Goal: Task Accomplishment & Management: Use online tool/utility

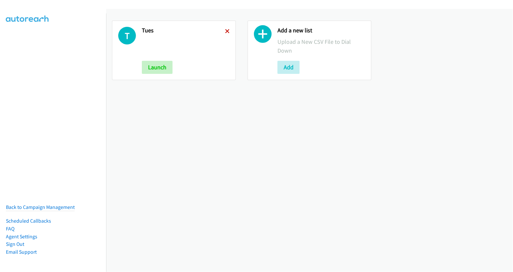
click at [226, 31] on icon at bounding box center [227, 31] width 5 height 5
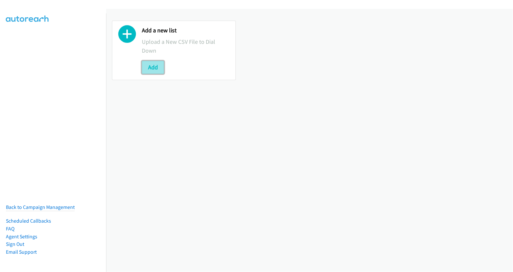
click at [151, 66] on button "Add" at bounding box center [153, 67] width 22 height 13
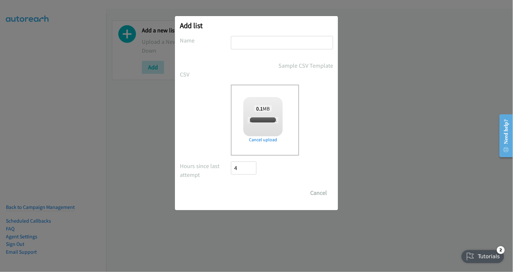
click at [263, 43] on input "text" at bounding box center [282, 42] width 102 height 13
checkbox input "true"
type input "wed"
click at [252, 192] on input "Save List" at bounding box center [248, 193] width 34 height 13
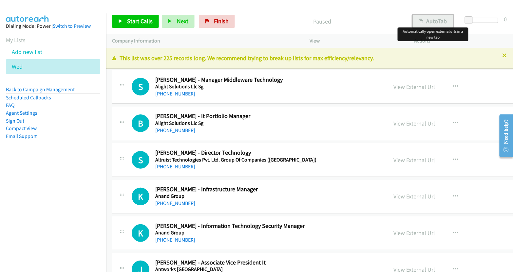
click at [437, 21] on button "AutoTab" at bounding box center [433, 21] width 41 height 13
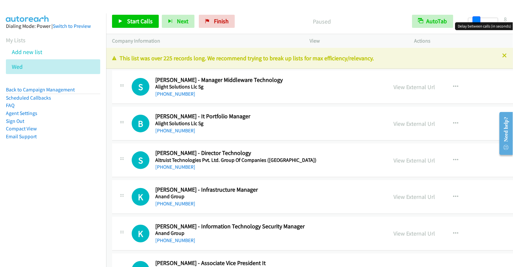
drag, startPoint x: 467, startPoint y: 20, endPoint x: 475, endPoint y: 21, distance: 7.9
click at [475, 21] on span at bounding box center [477, 20] width 8 height 8
click at [393, 89] on link "View External Url" at bounding box center [414, 87] width 42 height 8
click at [140, 22] on span "Start Calls" at bounding box center [140, 21] width 26 height 8
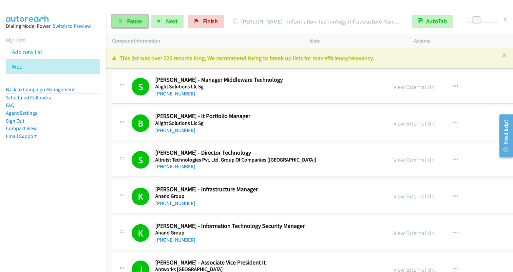
click at [136, 24] on span "Pause" at bounding box center [134, 21] width 15 height 8
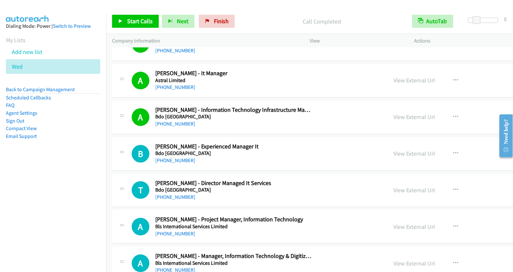
scroll to position [522, 0]
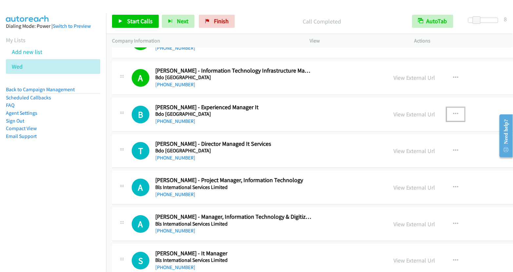
click at [453, 112] on icon "button" at bounding box center [455, 114] width 5 height 5
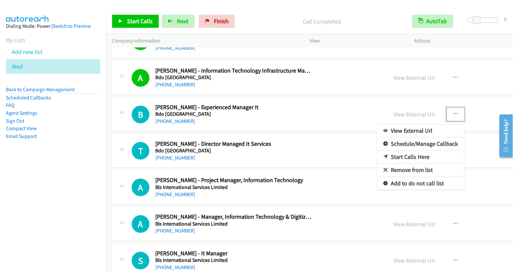
click at [377, 156] on link "Start Calls Here" at bounding box center [420, 157] width 87 height 13
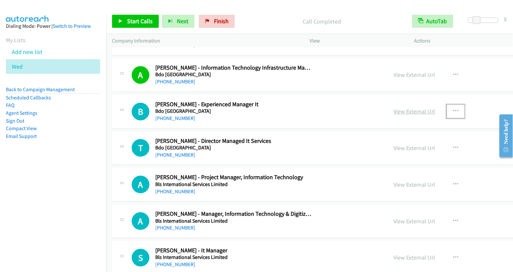
scroll to position [525, 0]
click at [447, 106] on button "button" at bounding box center [456, 110] width 18 height 13
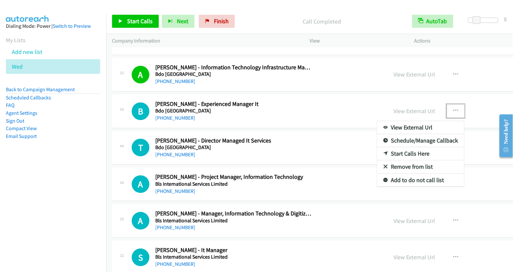
click at [377, 152] on link "Start Calls Here" at bounding box center [420, 153] width 87 height 13
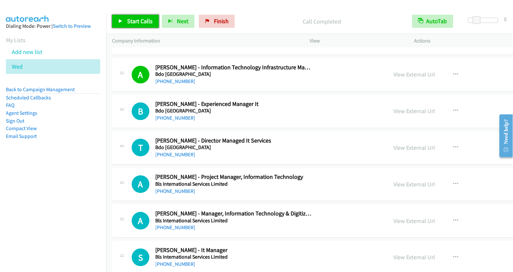
click at [138, 23] on span "Start Calls" at bounding box center [140, 21] width 26 height 8
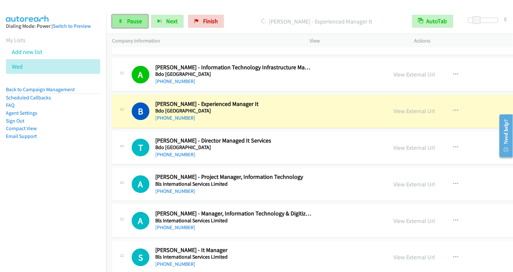
click at [130, 24] on span "Pause" at bounding box center [134, 21] width 15 height 8
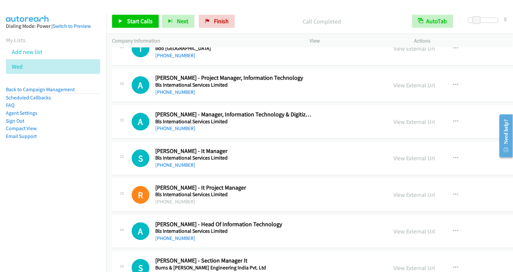
scroll to position [612, 0]
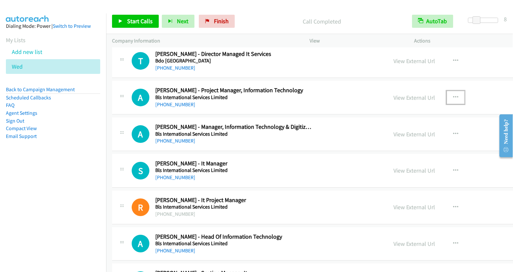
click at [453, 95] on icon "button" at bounding box center [455, 97] width 5 height 5
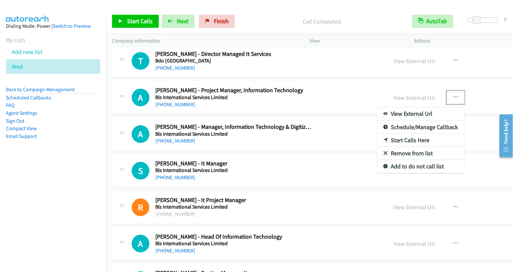
drag, startPoint x: 351, startPoint y: 137, endPoint x: 361, endPoint y: 140, distance: 10.5
click at [415, 84] on div at bounding box center [256, 136] width 513 height 272
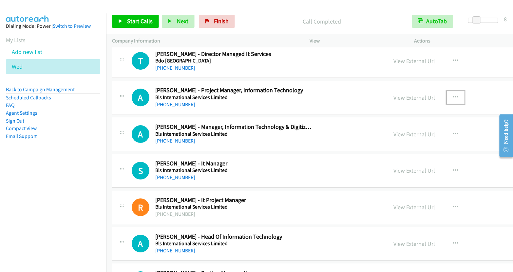
click at [453, 95] on icon "button" at bounding box center [455, 97] width 5 height 5
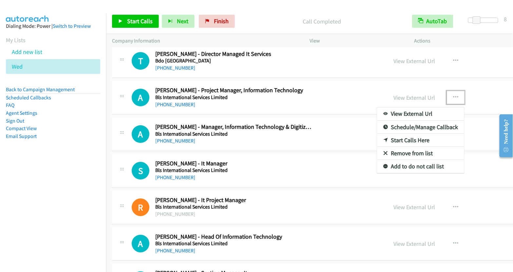
click at [377, 137] on link "Start Calls Here" at bounding box center [420, 140] width 87 height 13
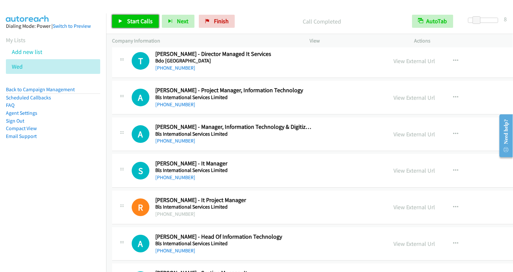
click at [133, 20] on span "Start Calls" at bounding box center [140, 21] width 26 height 8
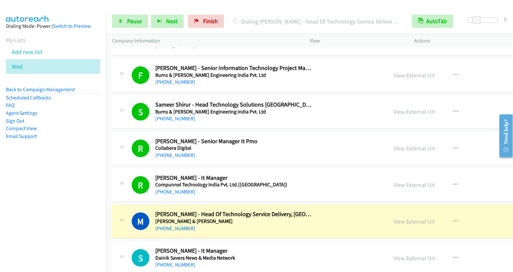
scroll to position [935, 0]
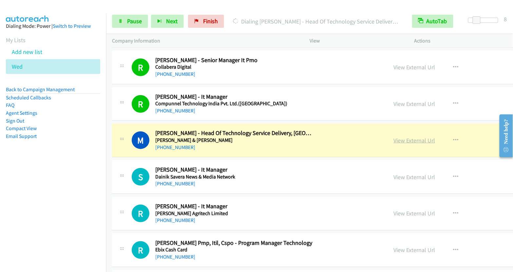
click at [393, 137] on link "View External Url" at bounding box center [414, 141] width 42 height 8
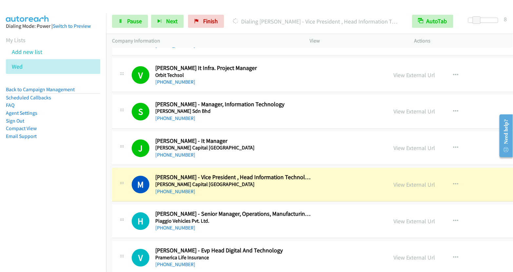
scroll to position [2675, 0]
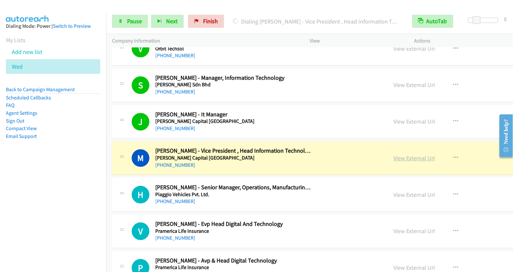
click at [393, 155] on link "View External Url" at bounding box center [414, 159] width 42 height 8
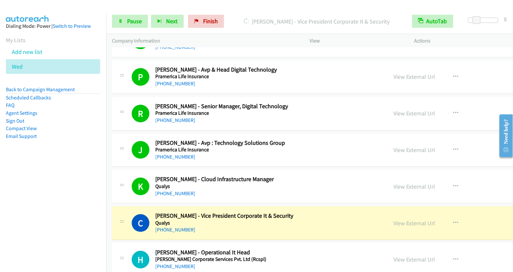
scroll to position [2925, 0]
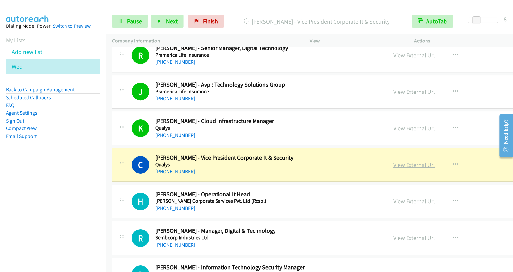
click at [393, 161] on link "View External Url" at bounding box center [414, 165] width 42 height 8
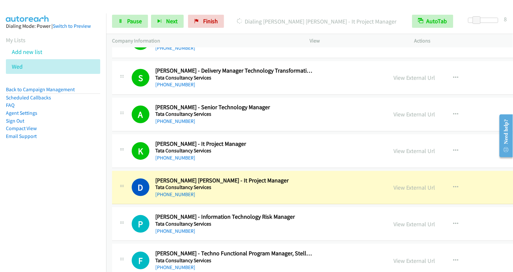
scroll to position [4007, 0]
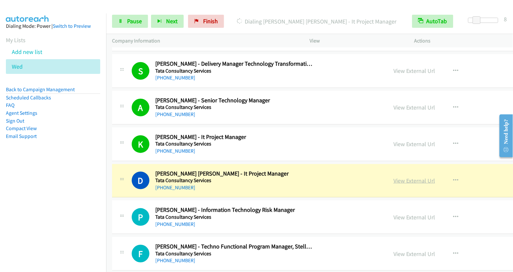
click at [393, 177] on link "View External Url" at bounding box center [414, 181] width 42 height 8
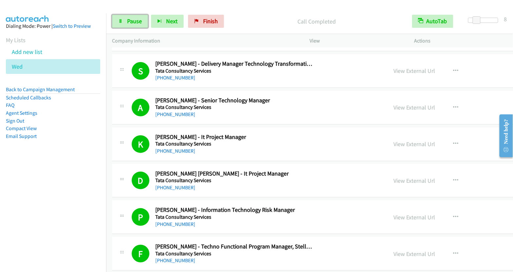
drag, startPoint x: 132, startPoint y: 23, endPoint x: 167, endPoint y: 52, distance: 46.0
click at [132, 23] on span "Pause" at bounding box center [134, 21] width 15 height 8
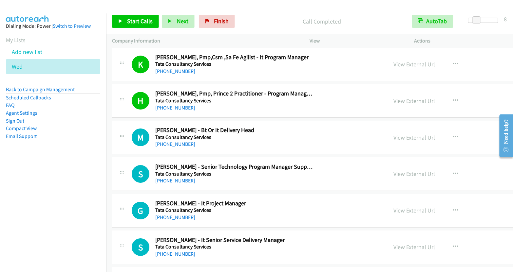
scroll to position [4523, 0]
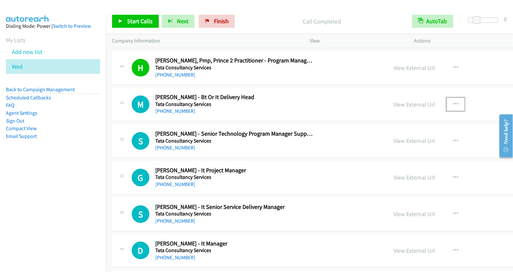
click at [453, 102] on icon "button" at bounding box center [455, 104] width 5 height 5
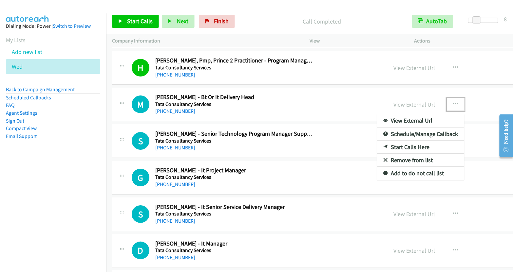
click at [377, 141] on link "Start Calls Here" at bounding box center [420, 147] width 87 height 13
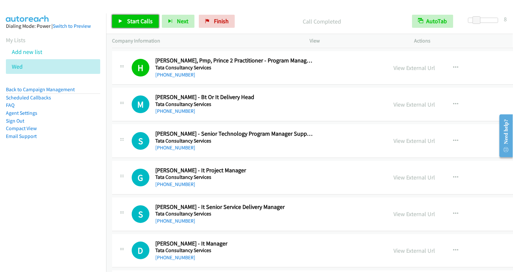
click at [139, 23] on span "Start Calls" at bounding box center [140, 21] width 26 height 8
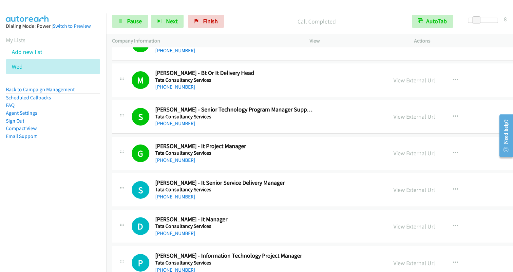
scroll to position [4550, 0]
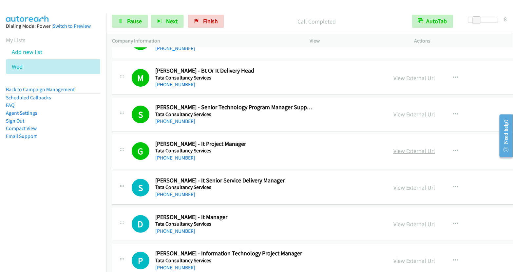
click at [393, 147] on link "View External Url" at bounding box center [414, 151] width 42 height 8
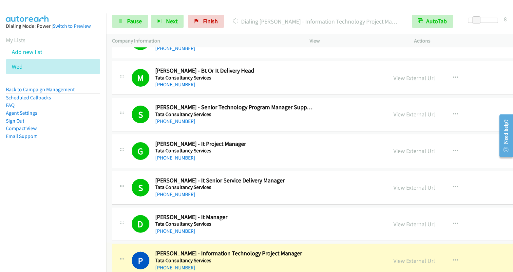
click at [393, 257] on link "View External Url" at bounding box center [414, 261] width 42 height 8
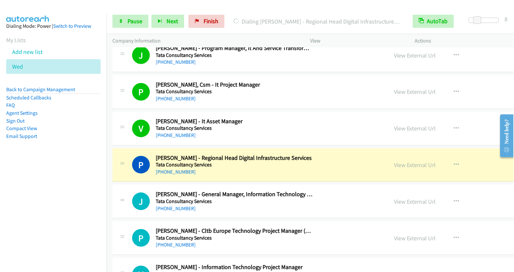
scroll to position [4806, 0]
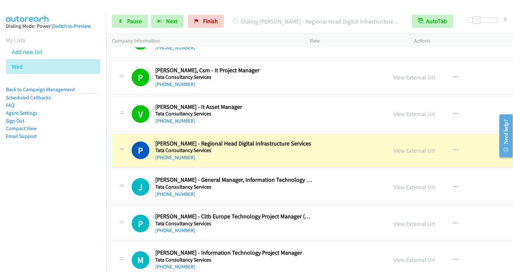
click at [387, 140] on div "View External Url View External Url Schedule/Manage Callback Start Calls Here R…" at bounding box center [459, 151] width 144 height 22
click at [393, 147] on link "View External Url" at bounding box center [414, 151] width 42 height 8
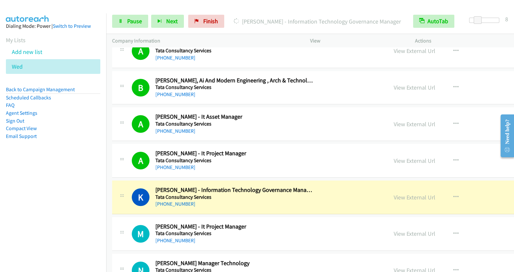
scroll to position [5085, 0]
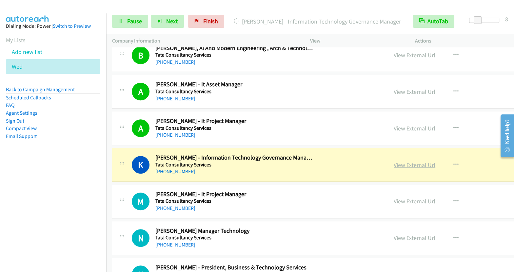
click at [393, 161] on link "View External Url" at bounding box center [414, 165] width 42 height 8
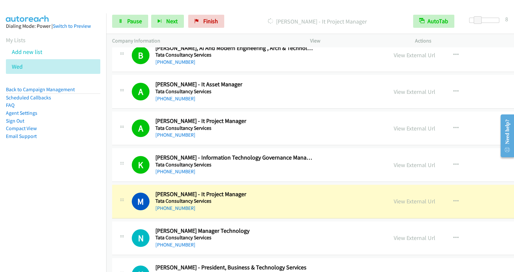
scroll to position [5083, 0]
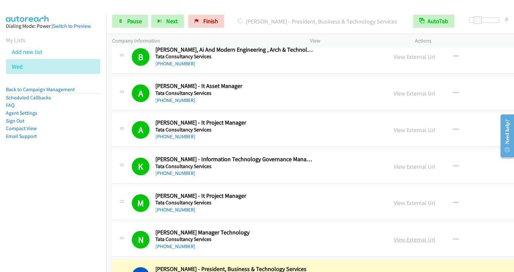
click at [393, 236] on link "View External Url" at bounding box center [414, 240] width 42 height 8
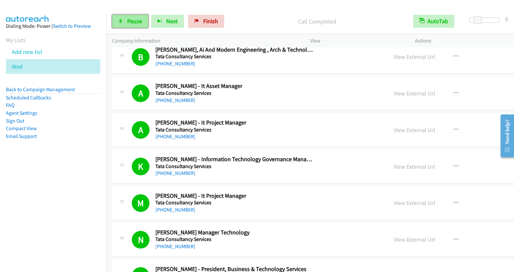
click at [127, 21] on span "Pause" at bounding box center [134, 21] width 15 height 8
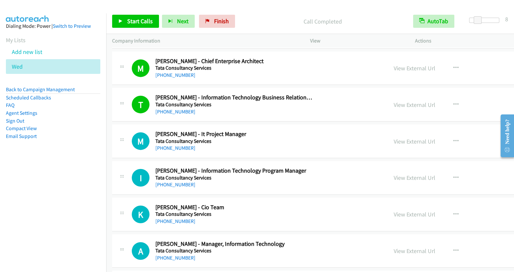
scroll to position [6061, 0]
click at [453, 139] on icon "button" at bounding box center [455, 141] width 5 height 5
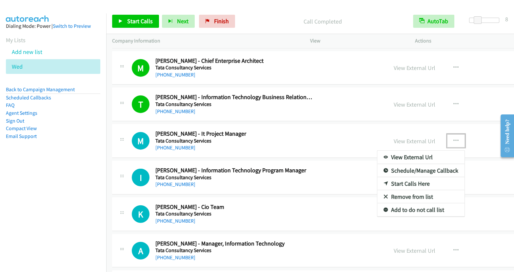
click at [377, 178] on link "Start Calls Here" at bounding box center [420, 184] width 87 height 13
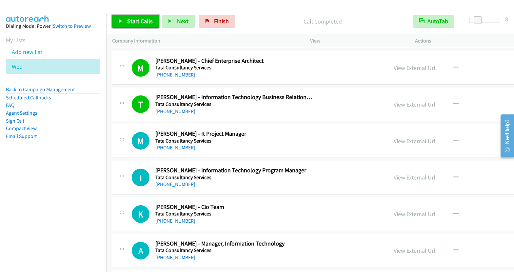
click at [144, 25] on link "Start Calls" at bounding box center [135, 21] width 47 height 13
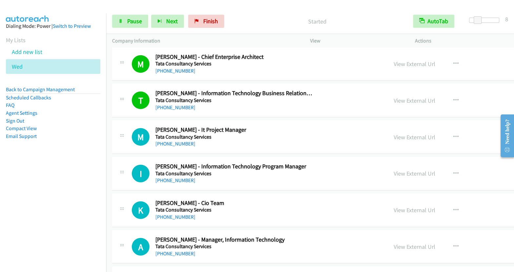
scroll to position [6071, 0]
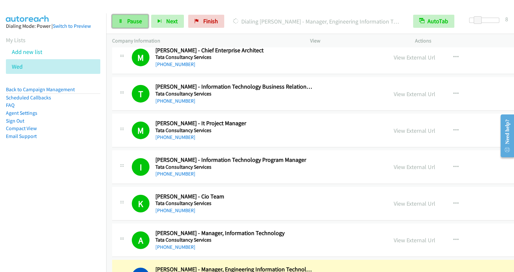
click at [128, 20] on span "Pause" at bounding box center [134, 21] width 15 height 8
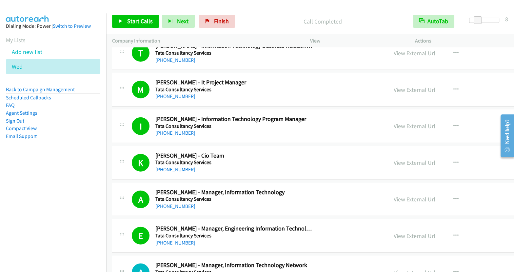
scroll to position [6217, 0]
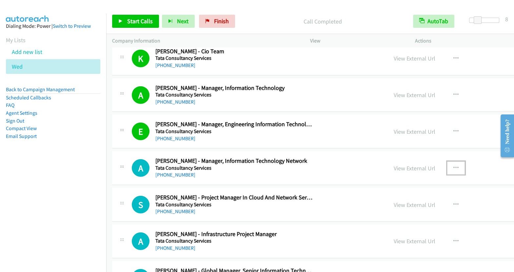
click at [453, 166] on icon "button" at bounding box center [455, 168] width 5 height 5
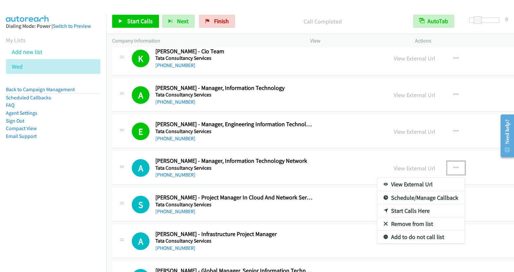
click at [377, 205] on link "Start Calls Here" at bounding box center [420, 211] width 87 height 13
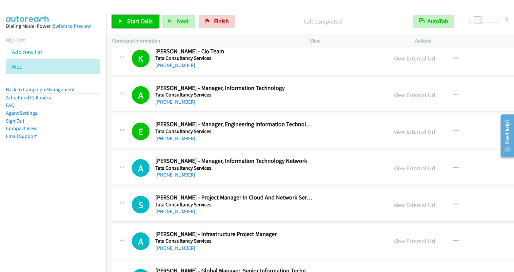
click at [141, 20] on span "Start Calls" at bounding box center [140, 21] width 26 height 8
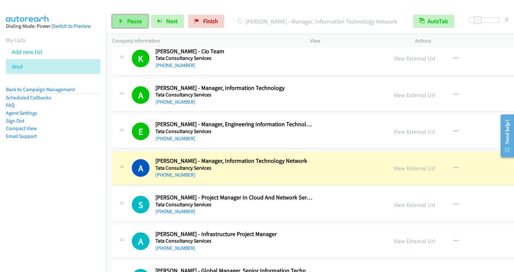
click at [136, 20] on span "Pause" at bounding box center [134, 21] width 15 height 8
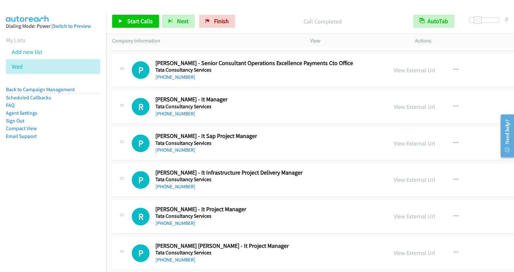
scroll to position [17010, 0]
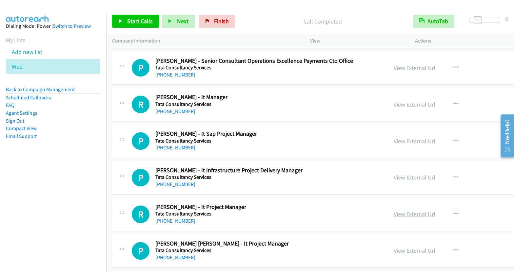
click at [393, 211] on link "View External Url" at bounding box center [414, 215] width 42 height 8
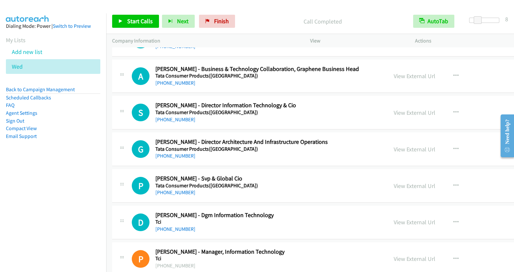
scroll to position [18510, 0]
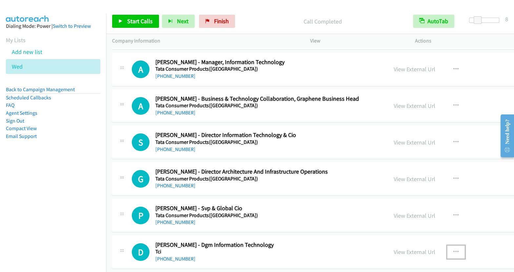
click at [447, 246] on button "button" at bounding box center [456, 252] width 18 height 13
click at [141, 24] on span "Start Calls" at bounding box center [140, 21] width 26 height 8
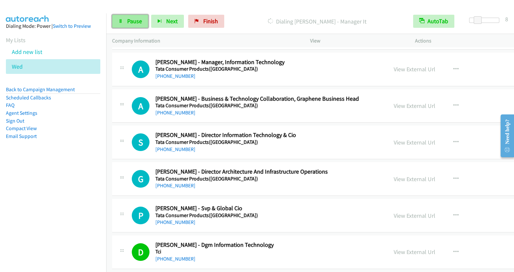
click at [136, 17] on span "Pause" at bounding box center [134, 21] width 15 height 8
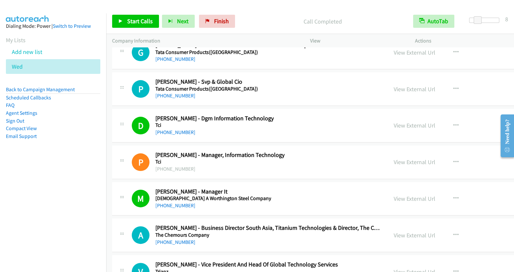
scroll to position [18645, 0]
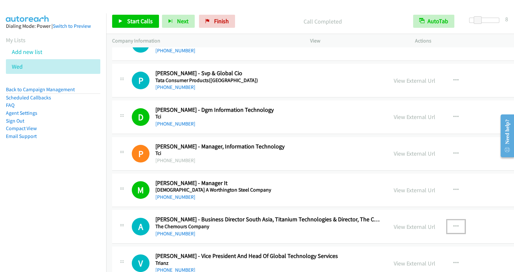
click at [453, 224] on icon "button" at bounding box center [455, 226] width 5 height 5
click at [377, 263] on link "Start Calls Here" at bounding box center [420, 269] width 87 height 13
click at [140, 23] on span "Start Calls" at bounding box center [140, 21] width 26 height 8
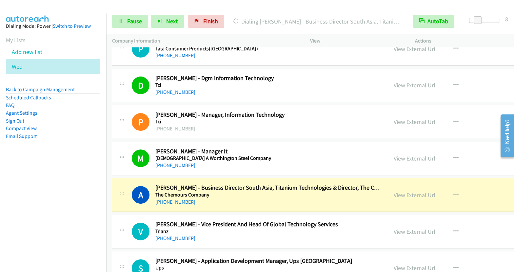
scroll to position [18692, 0]
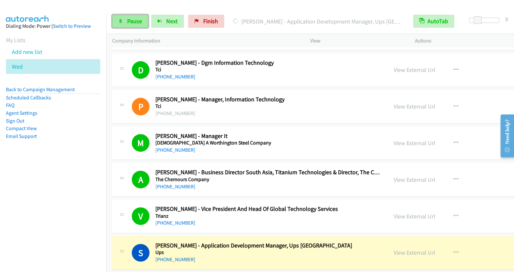
click at [136, 16] on link "Pause" at bounding box center [130, 21] width 36 height 13
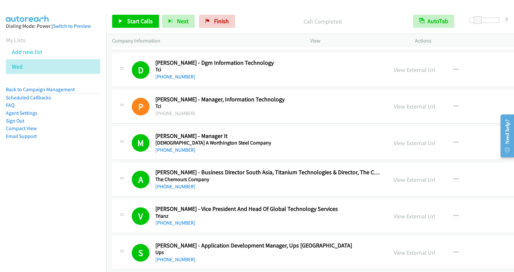
click at [144, 26] on link "Start Calls" at bounding box center [135, 21] width 47 height 13
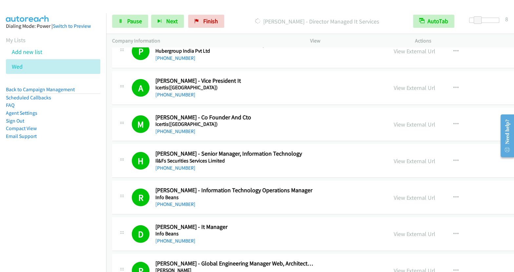
scroll to position [1184, 0]
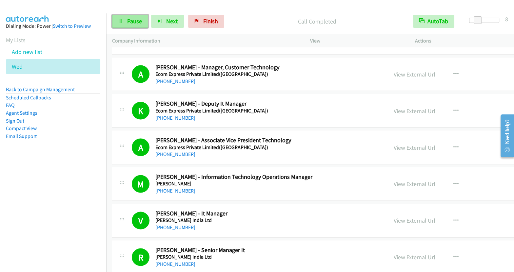
click at [122, 18] on link "Pause" at bounding box center [130, 21] width 36 height 13
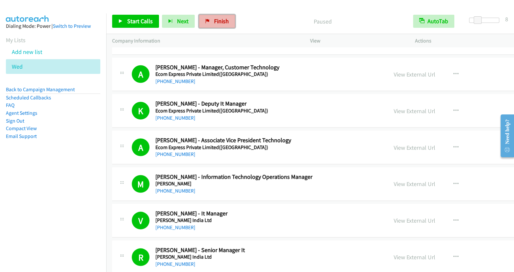
click at [219, 17] on span "Finish" at bounding box center [221, 21] width 15 height 8
